Goal: Find contact information: Find contact information

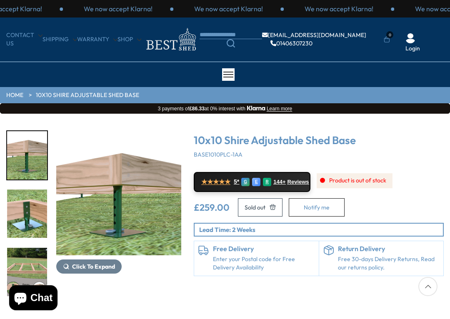
click at [2, 26] on div "CONTACT US Shipping Warranty Shop [EMAIL_ADDRESS][DOMAIN_NAME] 01406307230 0 Lo…" at bounding box center [225, 39] width 450 height 27
click at [0, 10] on p "We now accept Klarna!" at bounding box center [7, 8] width 69 height 9
click at [2, 1] on div "We now accept Klarna! We now accept Klarna! We now accept Klarna! We now accept…" at bounding box center [225, 8] width 450 height 17
click at [12, 25] on div "CONTACT US Shipping Warranty Shop info@bestshed.co.uk 01406307230 0 Login" at bounding box center [225, 39] width 450 height 44
click at [11, 32] on link "CONTACT US" at bounding box center [24, 39] width 36 height 16
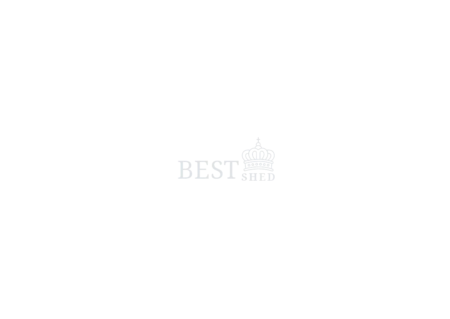
scroll to position [-4, 0]
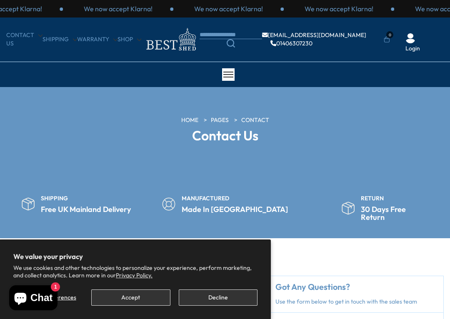
click at [5, 23] on div "CONTACT US Shipping Warranty Shop info@bestshed.co.uk 01406307230 0 Login" at bounding box center [225, 39] width 450 height 44
click at [9, 11] on div "We now accept Klarna!" at bounding box center [8, 8] width 110 height 9
click at [32, 12] on p "We now accept Klarna!" at bounding box center [7, 8] width 69 height 9
click at [1, 34] on div "CONTACT US Shipping Warranty Shop info@bestshed.co.uk 01406307230 0 Login" at bounding box center [225, 39] width 450 height 27
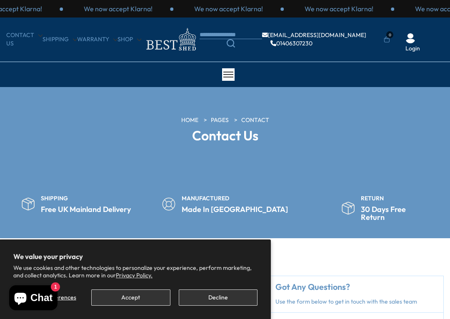
click at [14, 32] on link "CONTACT US" at bounding box center [24, 39] width 36 height 16
click at [20, 28] on nav "CONTACT US Shipping Warranty Shop [EMAIL_ADDRESS][DOMAIN_NAME] 01406307230 0 Lo…" at bounding box center [224, 39] width 437 height 27
click at [410, 51] on link "Login" at bounding box center [412, 49] width 15 height 8
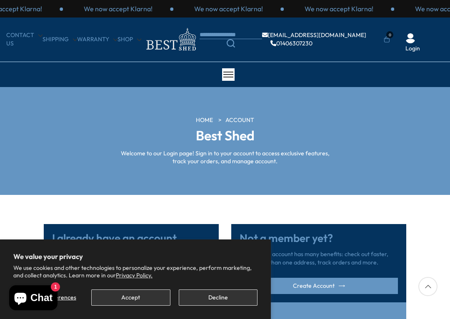
click at [7, 24] on div "CONTACT US Shipping Warranty Shop info@bestshed.co.uk 01406307230 0 Login" at bounding box center [225, 39] width 450 height 44
click at [20, 41] on link "CONTACT US" at bounding box center [24, 39] width 36 height 16
